Goal: Transaction & Acquisition: Purchase product/service

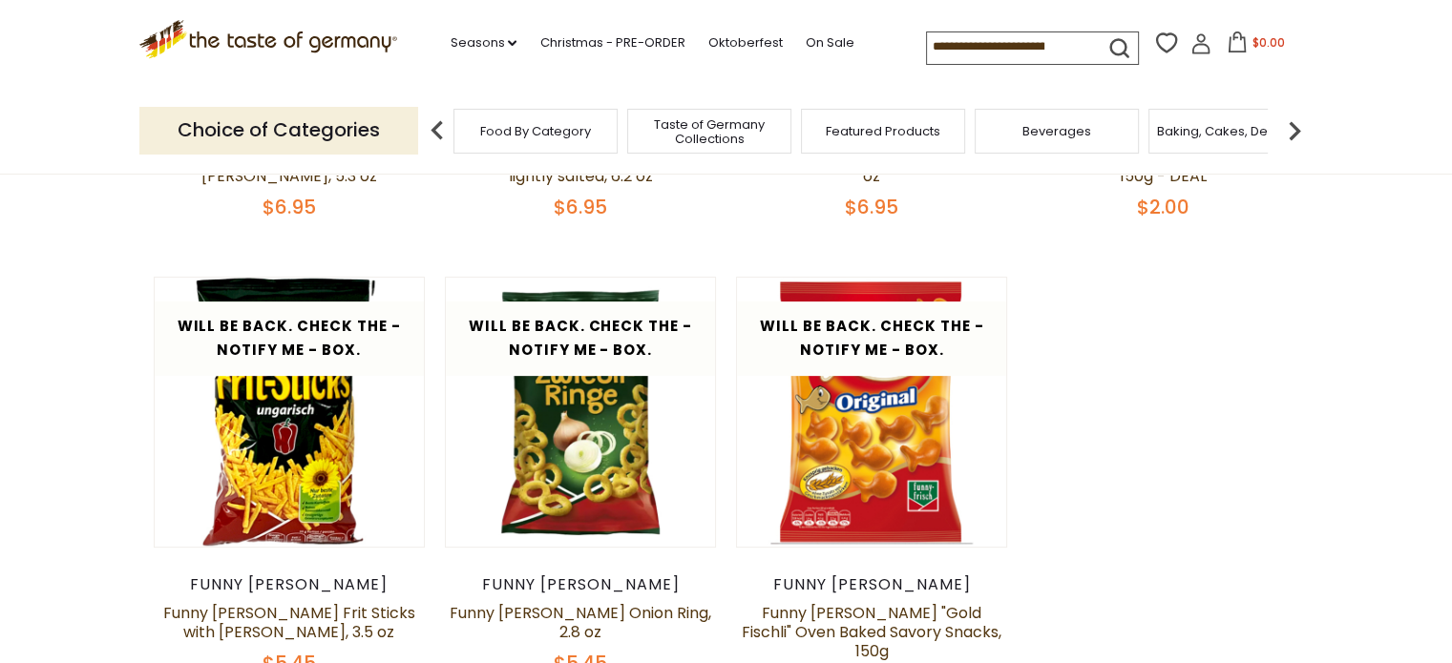
scroll to position [573, 0]
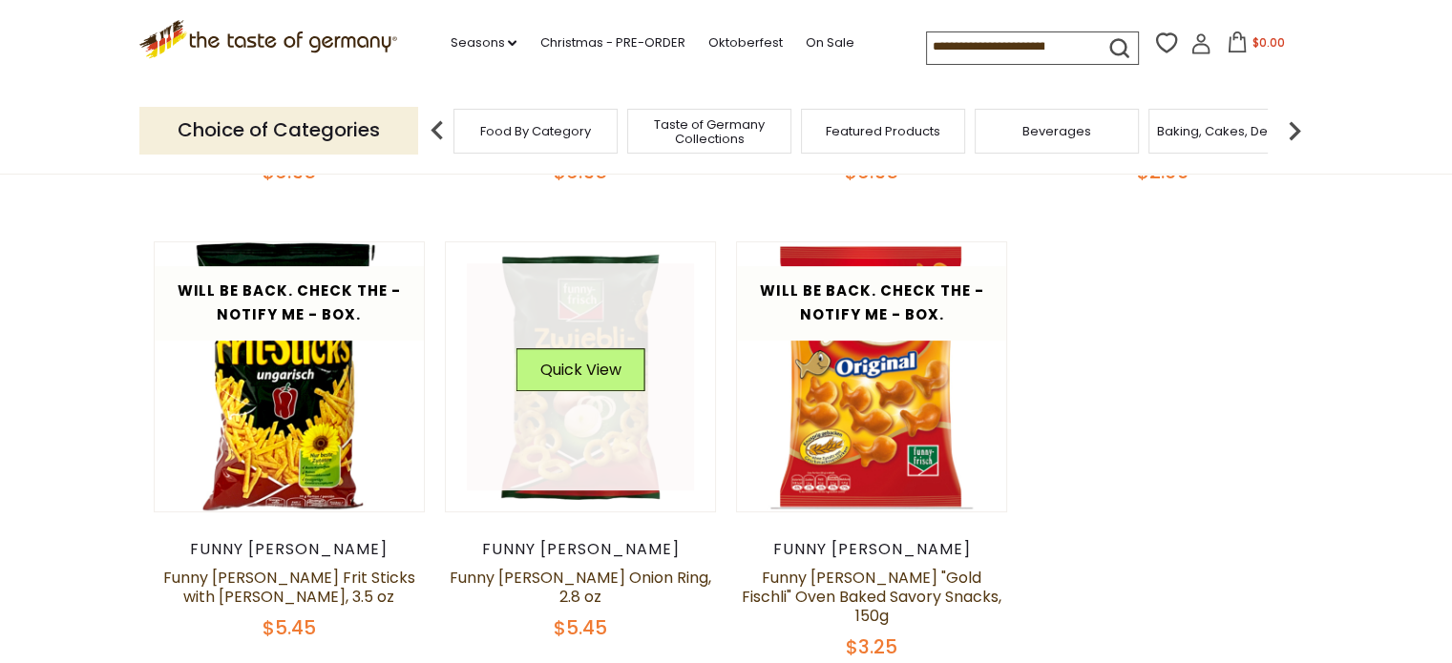
click at [575, 415] on link at bounding box center [580, 376] width 227 height 227
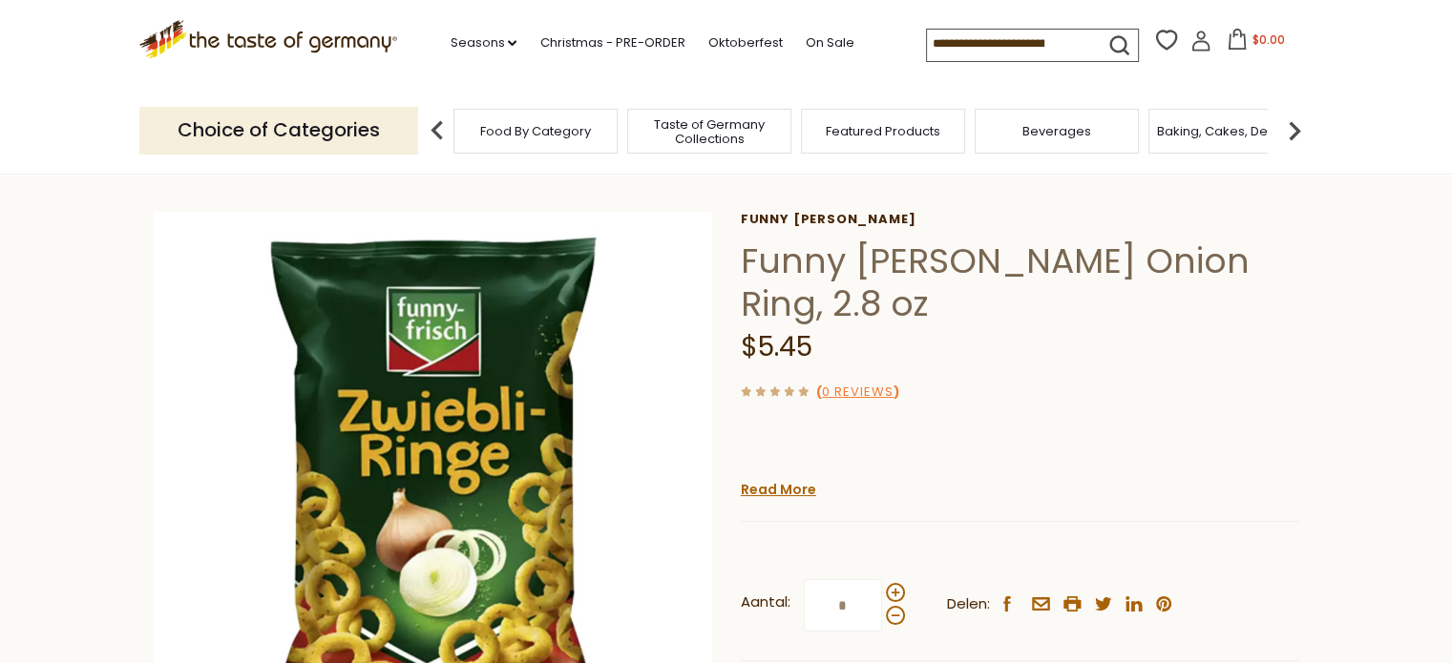
scroll to position [95, 0]
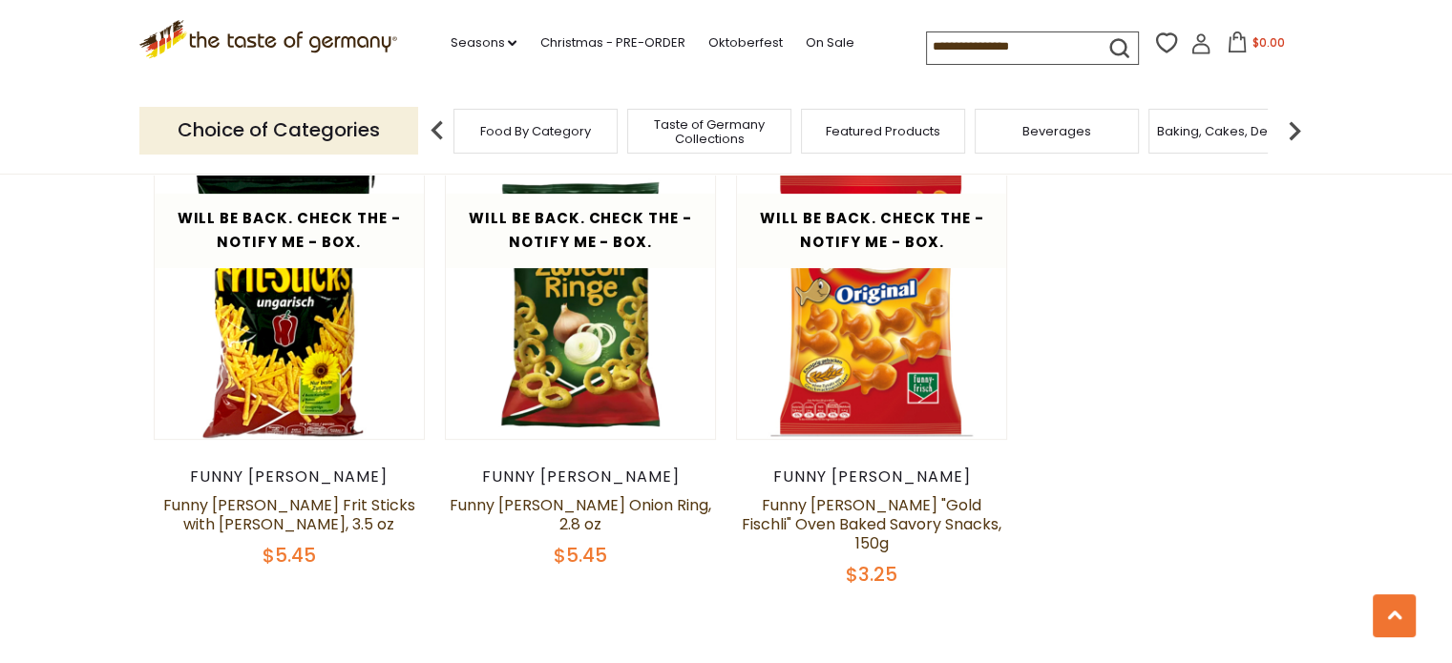
scroll to position [286, 0]
